Goal: Check status: Check status

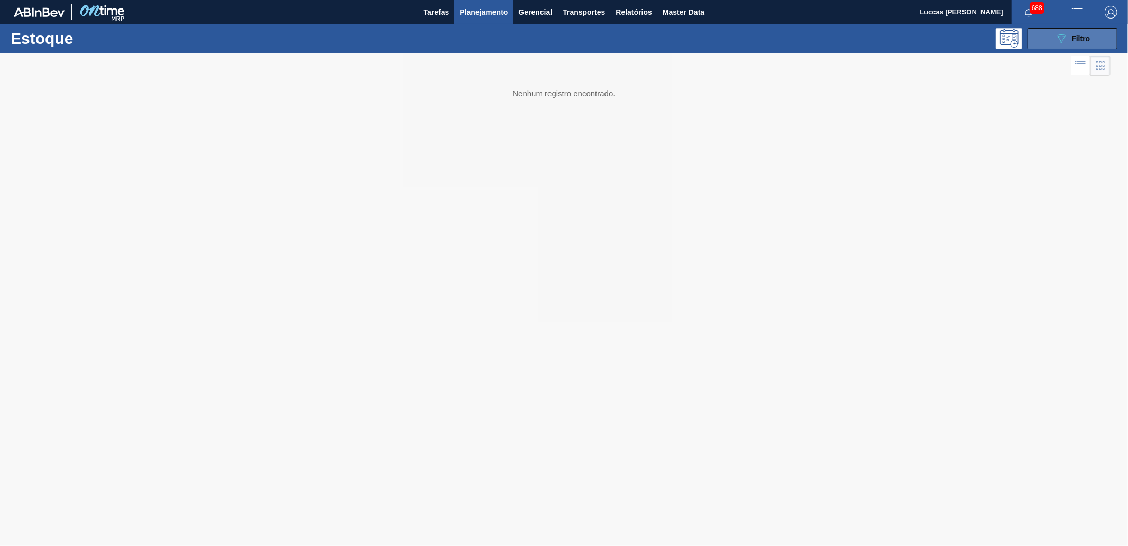
click at [1076, 33] on div "089F7B8B-B2A5-4AFE-B5C0-19BA573D28AC Filtro" at bounding box center [1072, 38] width 35 height 13
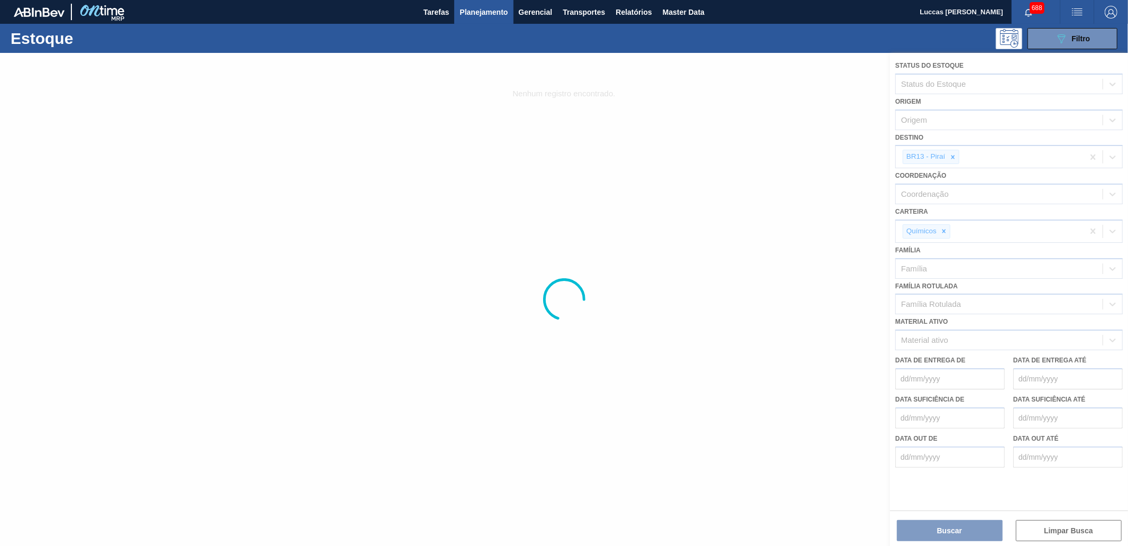
click at [953, 153] on div at bounding box center [564, 299] width 1128 height 493
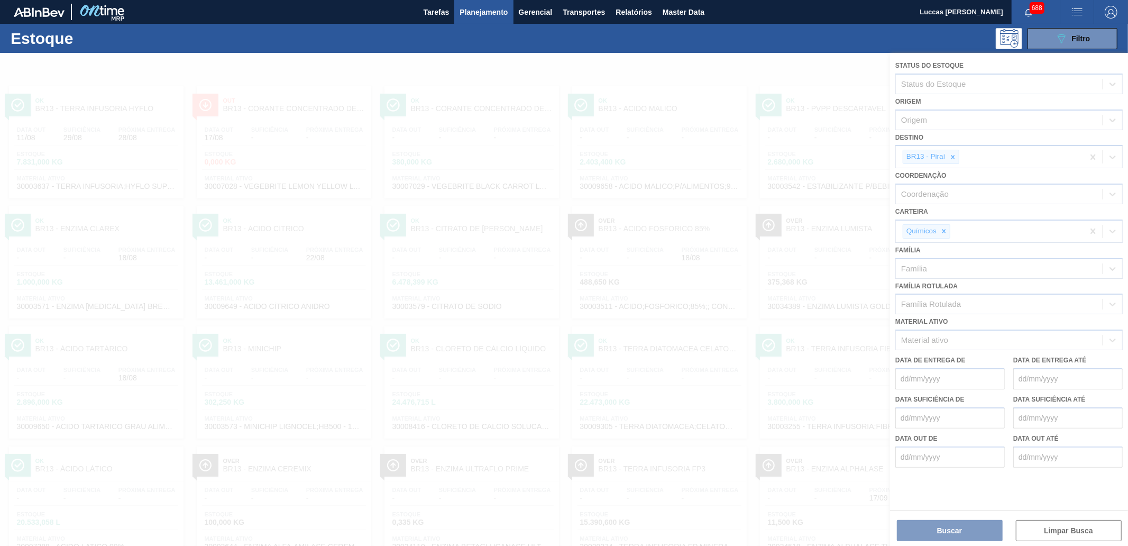
click at [956, 154] on div at bounding box center [564, 299] width 1128 height 493
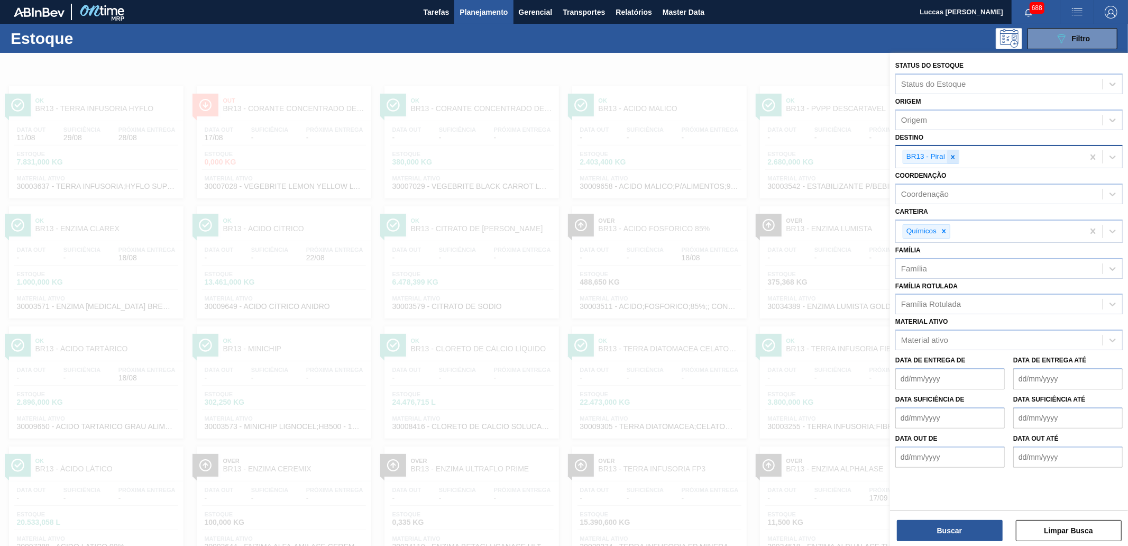
click at [956, 155] on icon at bounding box center [952, 156] width 7 height 7
click at [942, 233] on div "Químicos" at bounding box center [927, 229] width 48 height 14
click at [945, 231] on div at bounding box center [944, 228] width 12 height 13
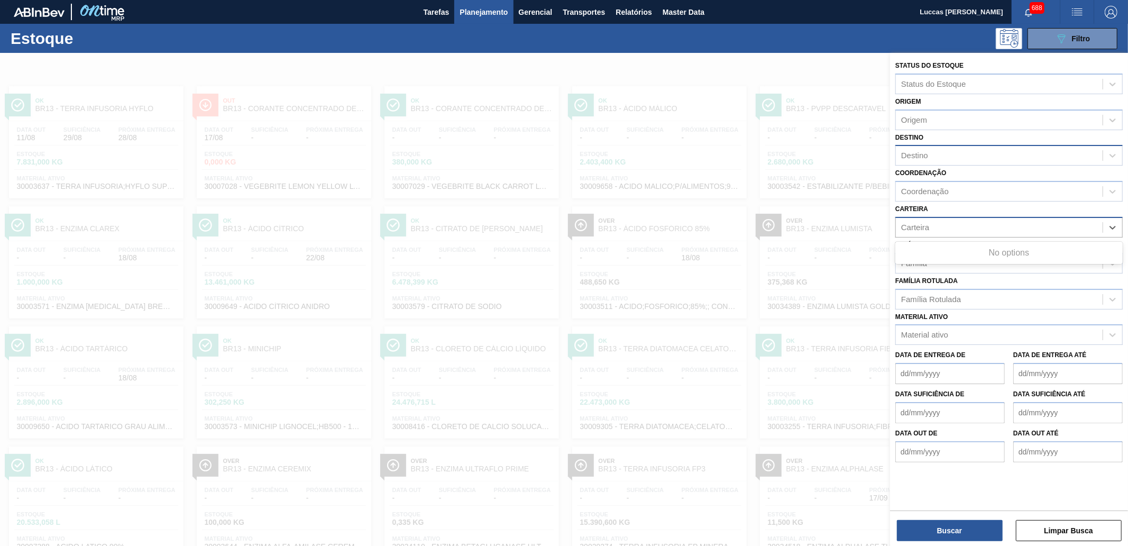
click at [944, 206] on div "Carteira option Químicos, deselected. Use Up and Down to choose options, press …" at bounding box center [1008, 219] width 227 height 36
click at [944, 298] on div "Família Rotulada" at bounding box center [931, 299] width 60 height 9
paste Rotulada "FILME BC 269ML"
type Rotulada "FILME BC 269ML"
click at [938, 281] on label "Família Rotulada" at bounding box center [926, 280] width 62 height 7
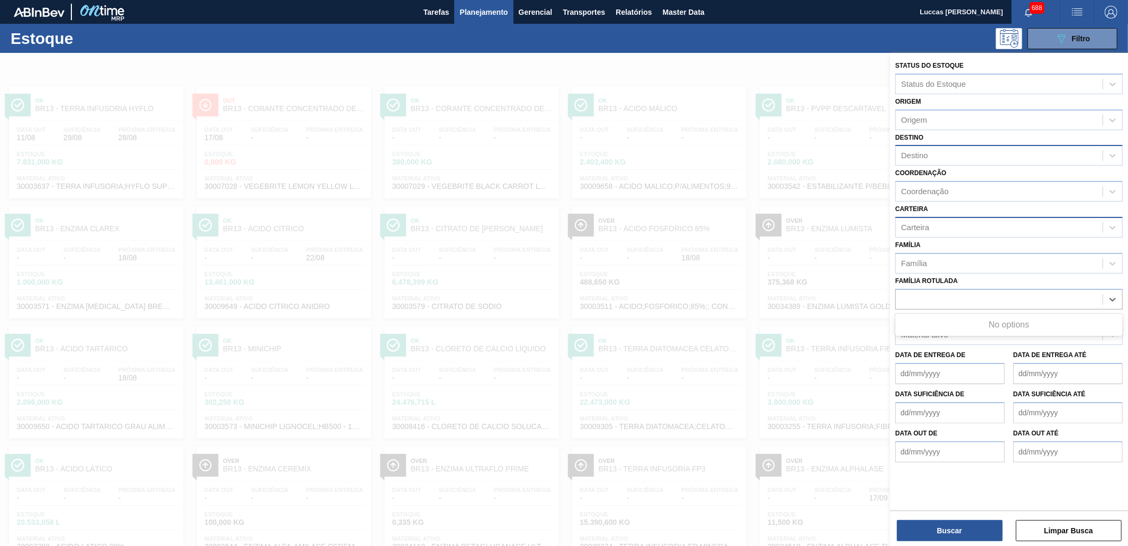
click at [938, 295] on Rotulada "Família Rotulada" at bounding box center [933, 299] width 64 height 9
click at [933, 258] on div "Família" at bounding box center [999, 262] width 207 height 15
click at [928, 246] on div "Família Família" at bounding box center [1008, 255] width 227 height 36
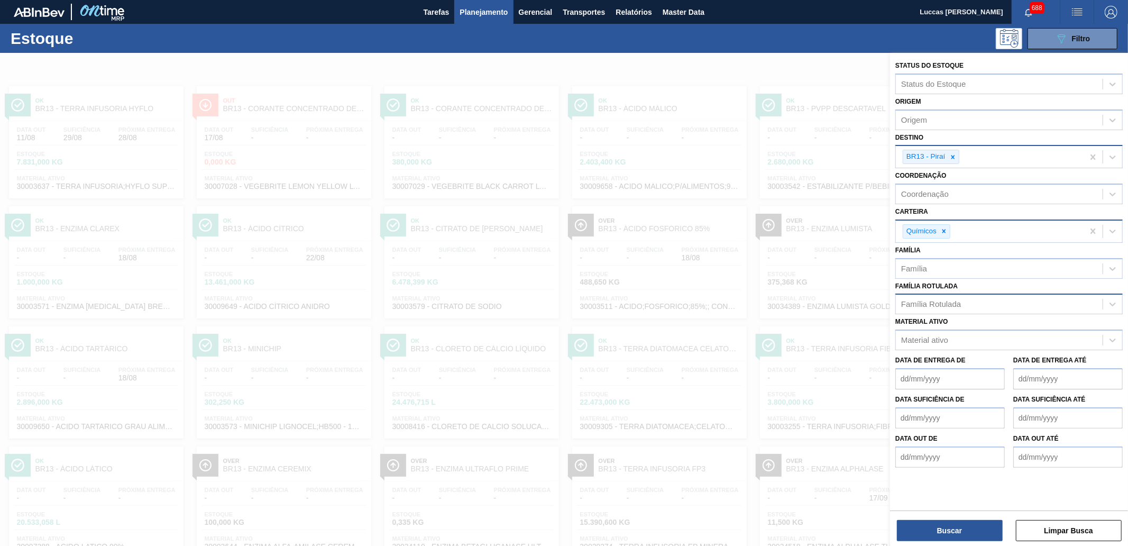
click at [940, 302] on div "Família Rotulada" at bounding box center [931, 304] width 60 height 9
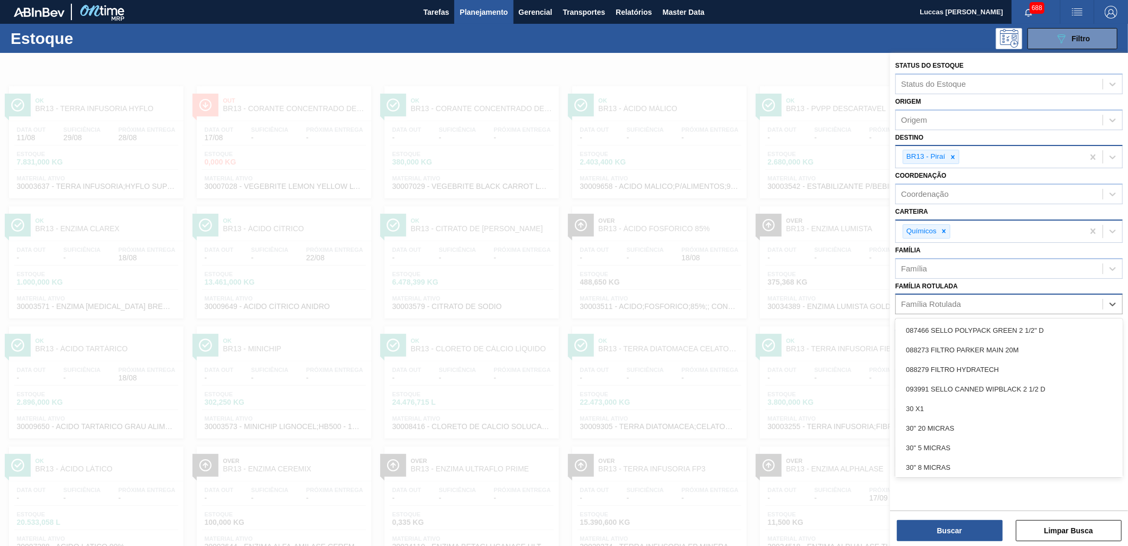
paste Rotulada "FILME BC 269ML"
type Rotulada "FILME BC 269ML"
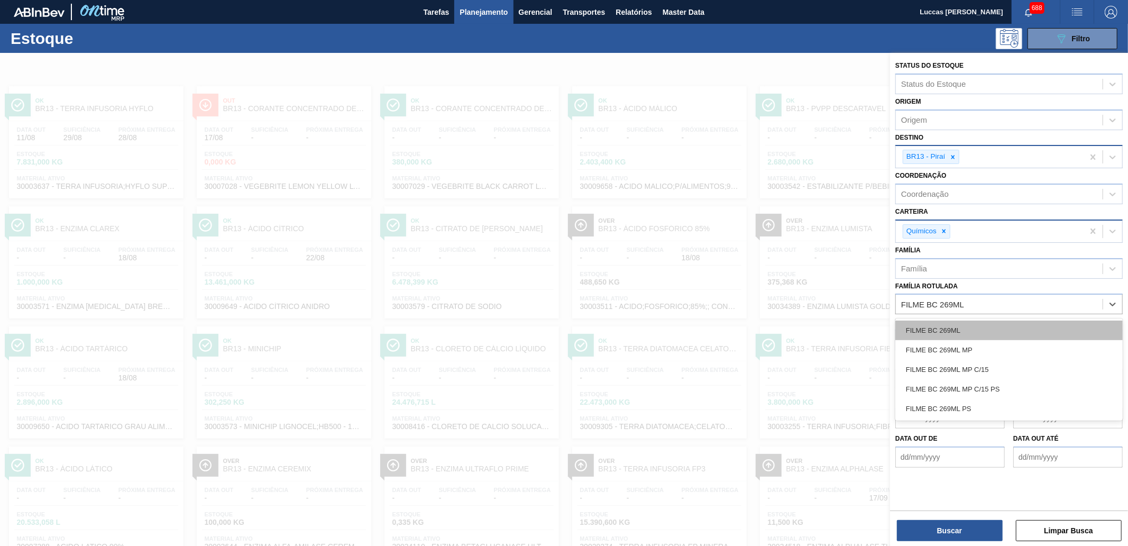
click at [963, 330] on div "FILME BC 269ML" at bounding box center [1008, 330] width 227 height 20
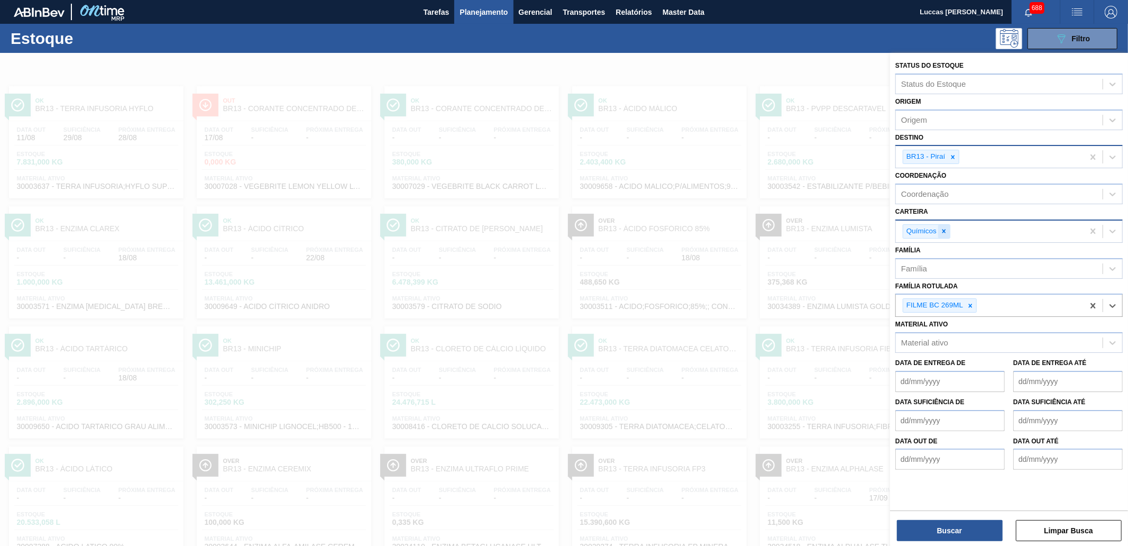
click at [944, 229] on icon at bounding box center [944, 231] width 4 height 4
click at [949, 154] on icon at bounding box center [952, 156] width 7 height 7
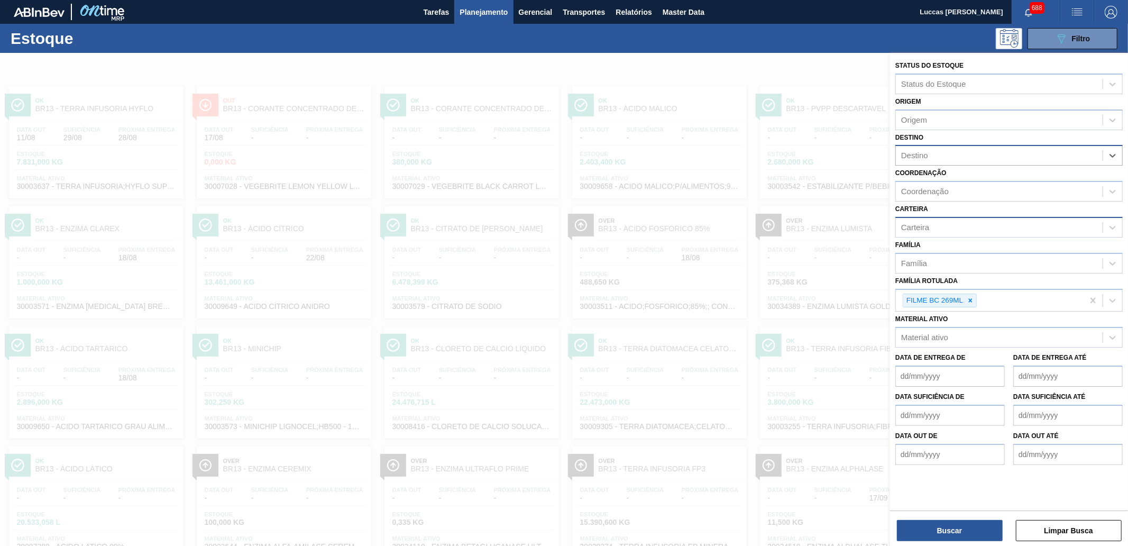
click at [938, 541] on div "Status do Estoque Status do Estoque Origem Origem Destino option BR13 - Piraí, …" at bounding box center [1009, 300] width 238 height 495
click at [932, 529] on button "Buscar" at bounding box center [950, 530] width 106 height 21
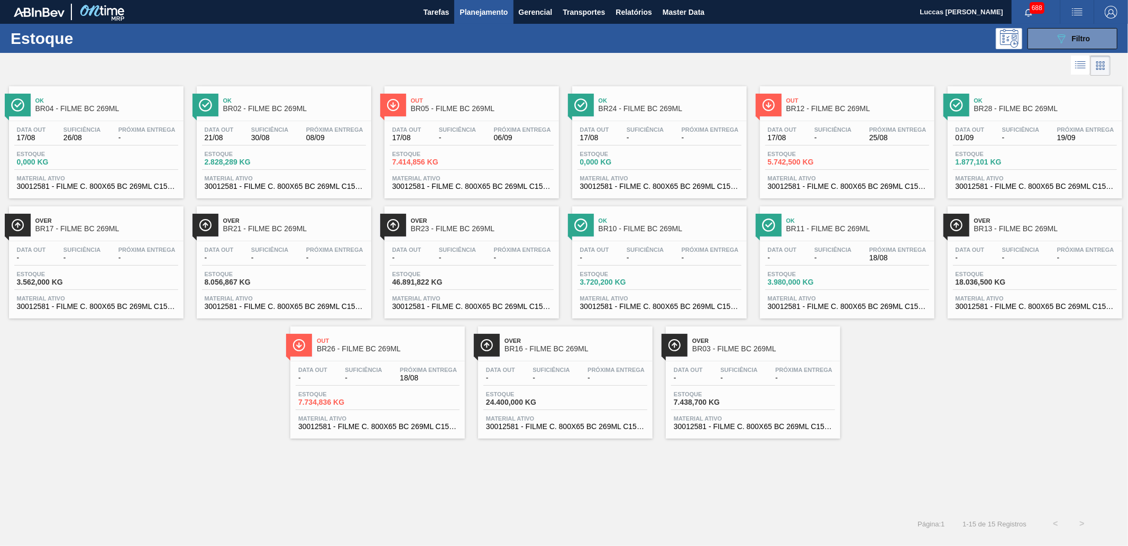
click at [289, 103] on span "Ok" at bounding box center [294, 100] width 143 height 6
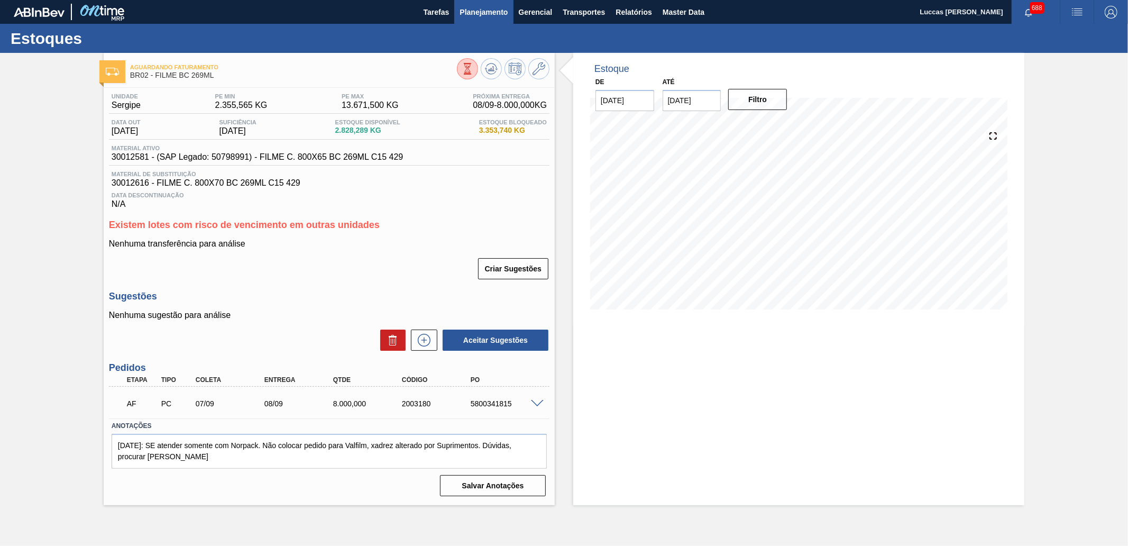
click at [464, 11] on span "Planejamento" at bounding box center [484, 12] width 48 height 13
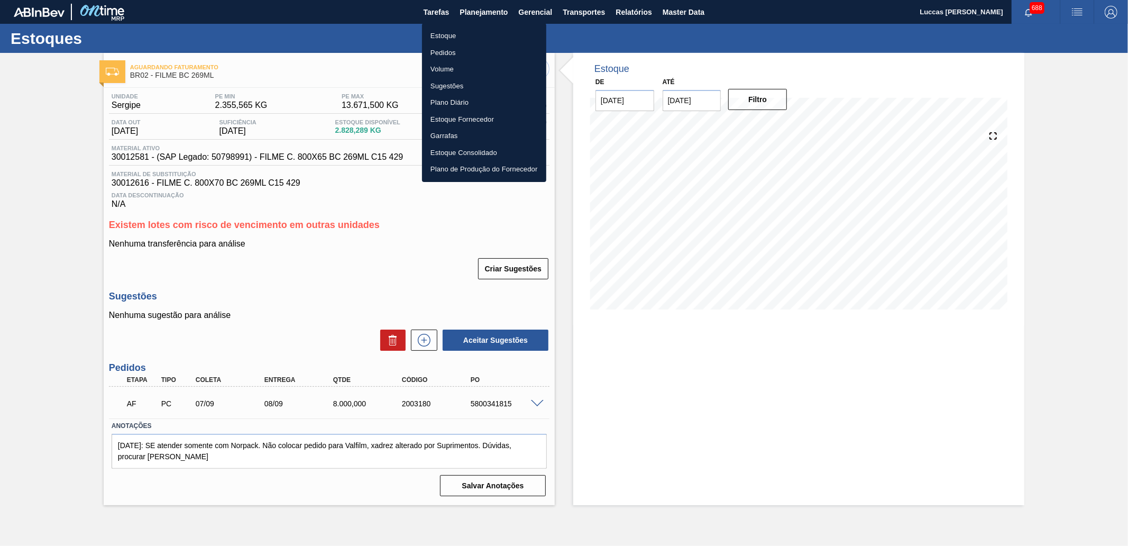
click at [472, 33] on li "Estoque" at bounding box center [484, 35] width 124 height 17
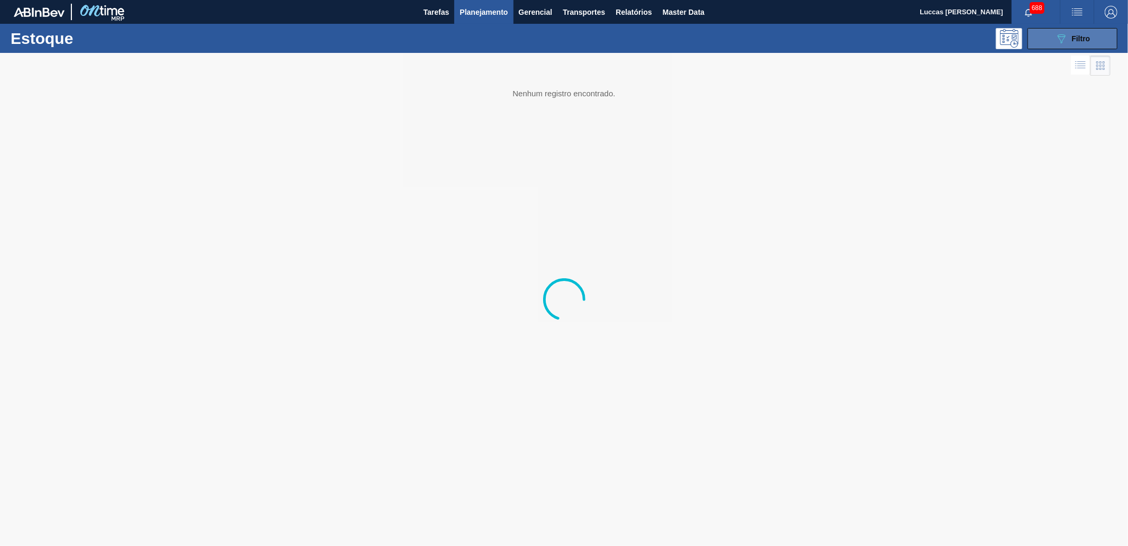
click at [1058, 35] on icon at bounding box center [1062, 38] width 8 height 9
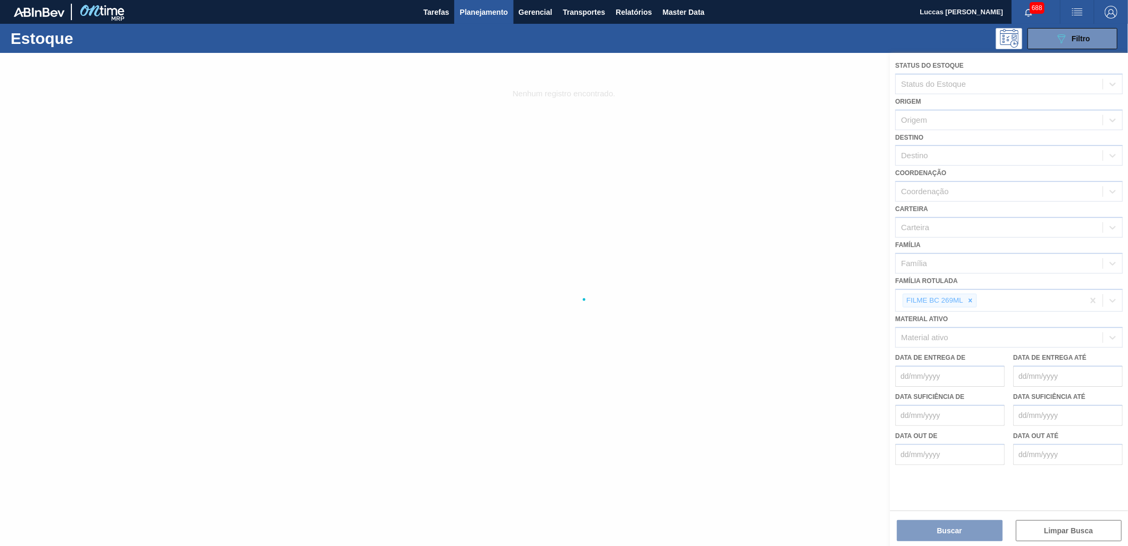
click at [966, 299] on div at bounding box center [564, 299] width 1128 height 493
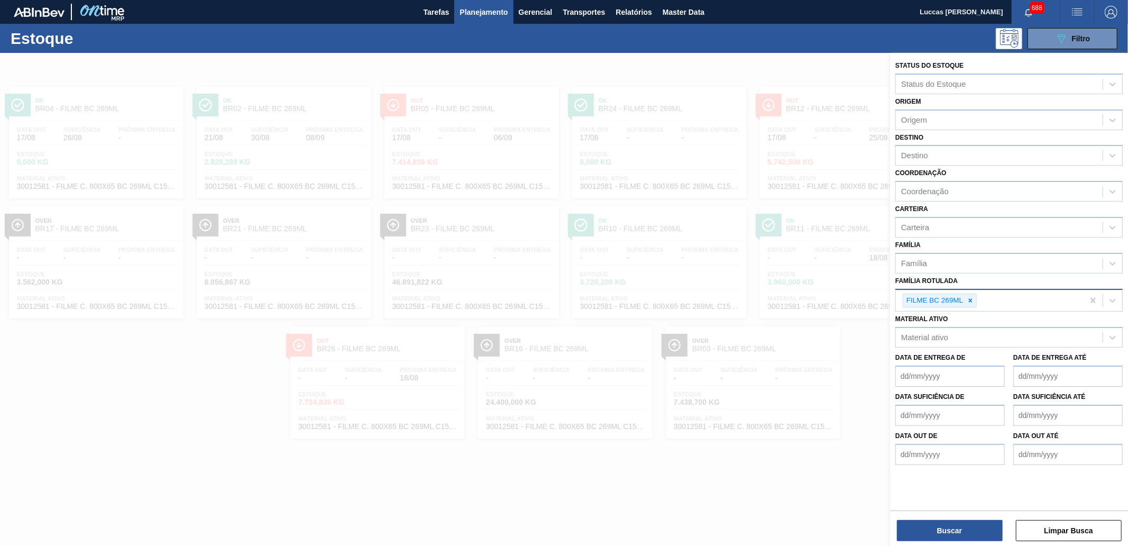
click at [970, 298] on icon at bounding box center [971, 300] width 4 height 4
paste Rotulada "ROLHA PLÁSTICA SUKITA SHORT"
type Rotulada "ROLHA PLÁSTICA SUKITA SHORT"
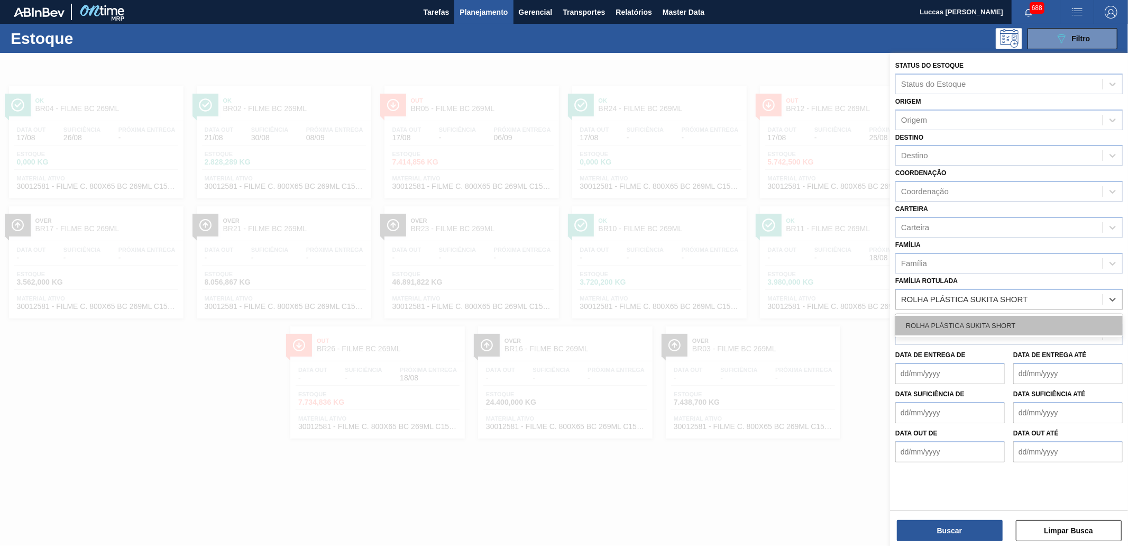
click at [968, 324] on div "ROLHA PLÁSTICA SUKITA SHORT" at bounding box center [1008, 326] width 227 height 20
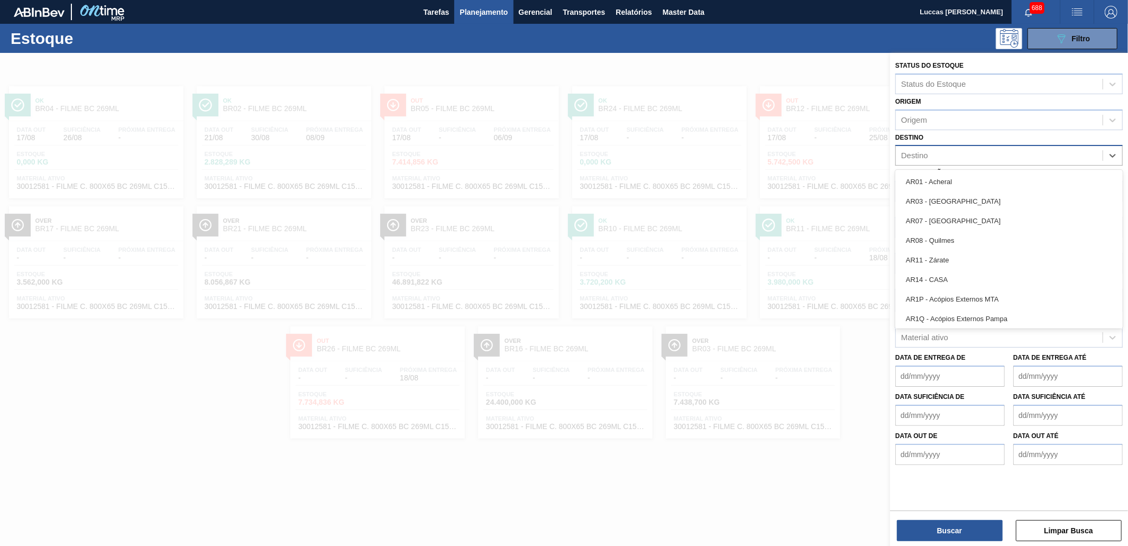
click at [940, 154] on div "Destino" at bounding box center [999, 155] width 207 height 15
type input "br03"
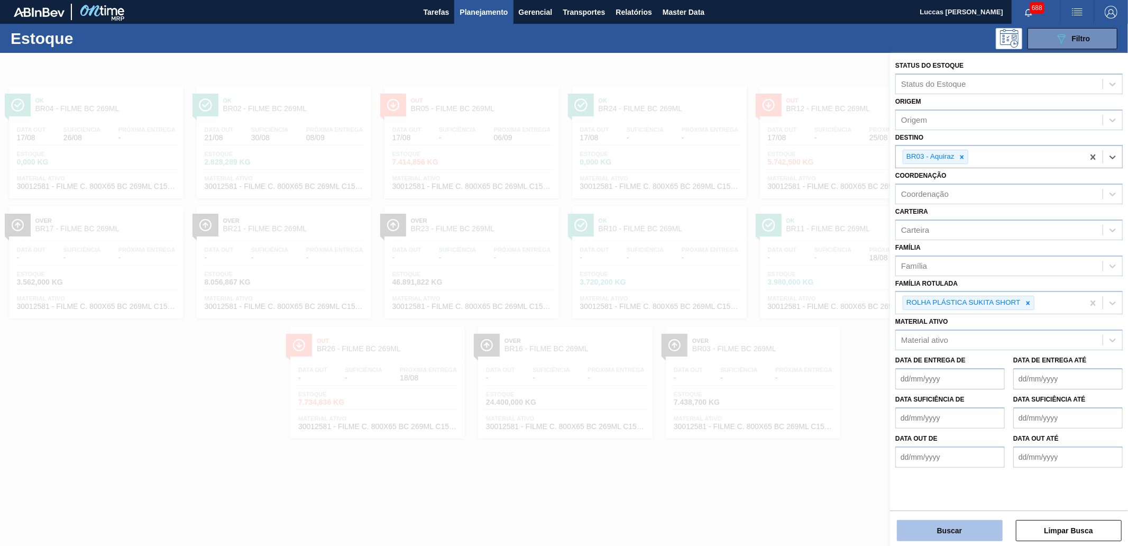
click at [975, 534] on button "Buscar" at bounding box center [950, 530] width 106 height 21
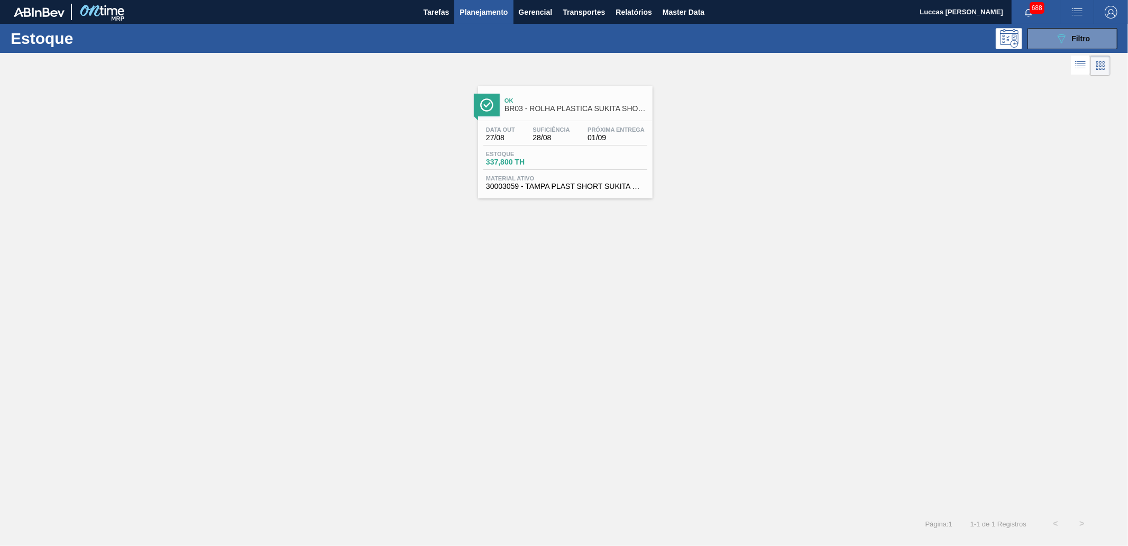
click at [591, 112] on span "BR03 - ROLHA PLÁSTICA SUKITA SHORT" at bounding box center [575, 109] width 143 height 8
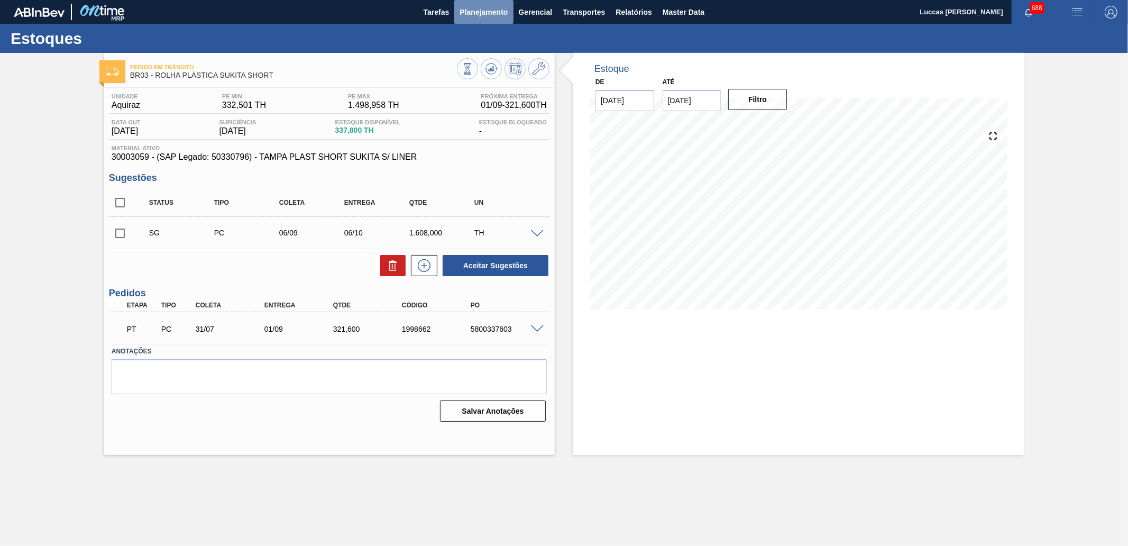
click at [508, 6] on button "Planejamento" at bounding box center [483, 12] width 59 height 24
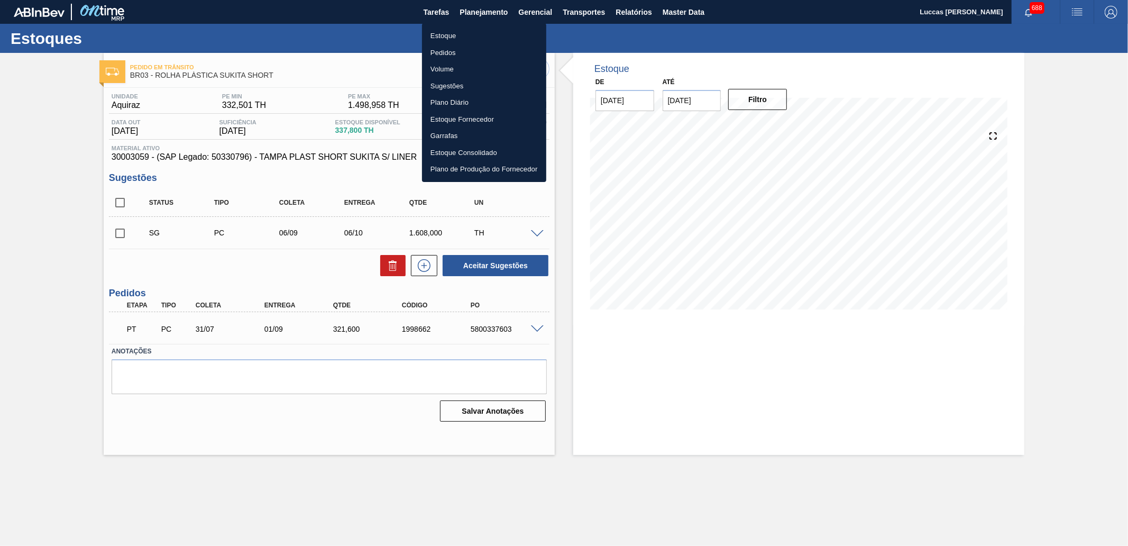
click at [472, 38] on li "Estoque" at bounding box center [484, 35] width 124 height 17
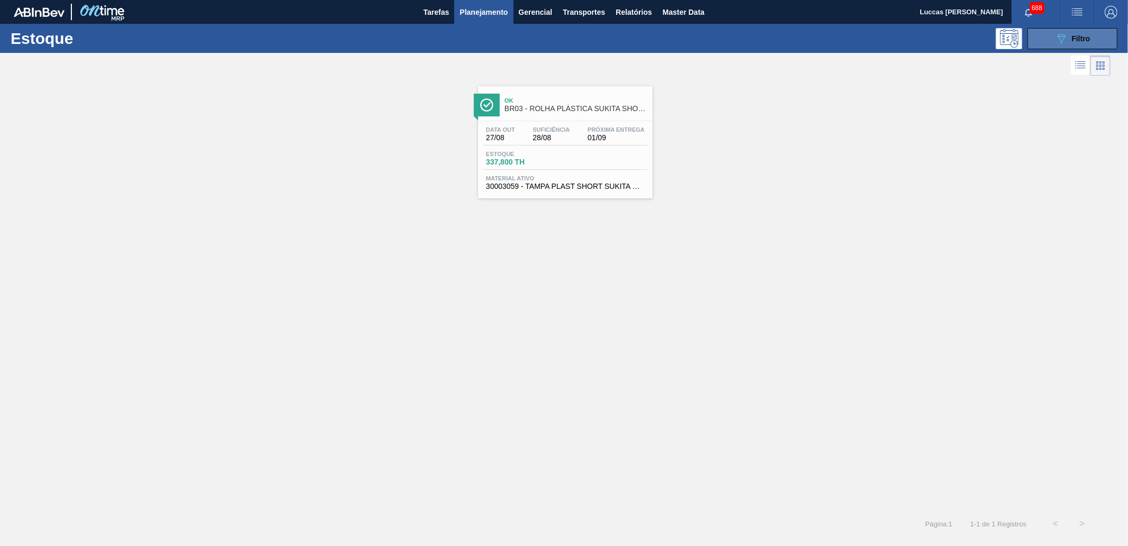
click at [1056, 41] on icon "089F7B8B-B2A5-4AFE-B5C0-19BA573D28AC" at bounding box center [1061, 38] width 13 height 13
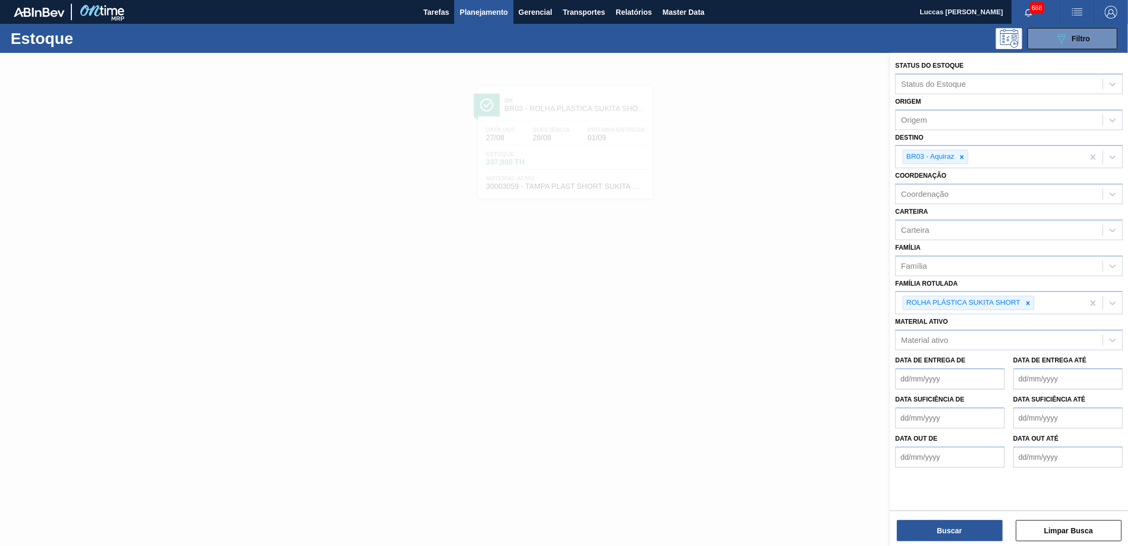
click at [795, 267] on div at bounding box center [564, 326] width 1128 height 546
